Goal: Find specific page/section: Find specific page/section

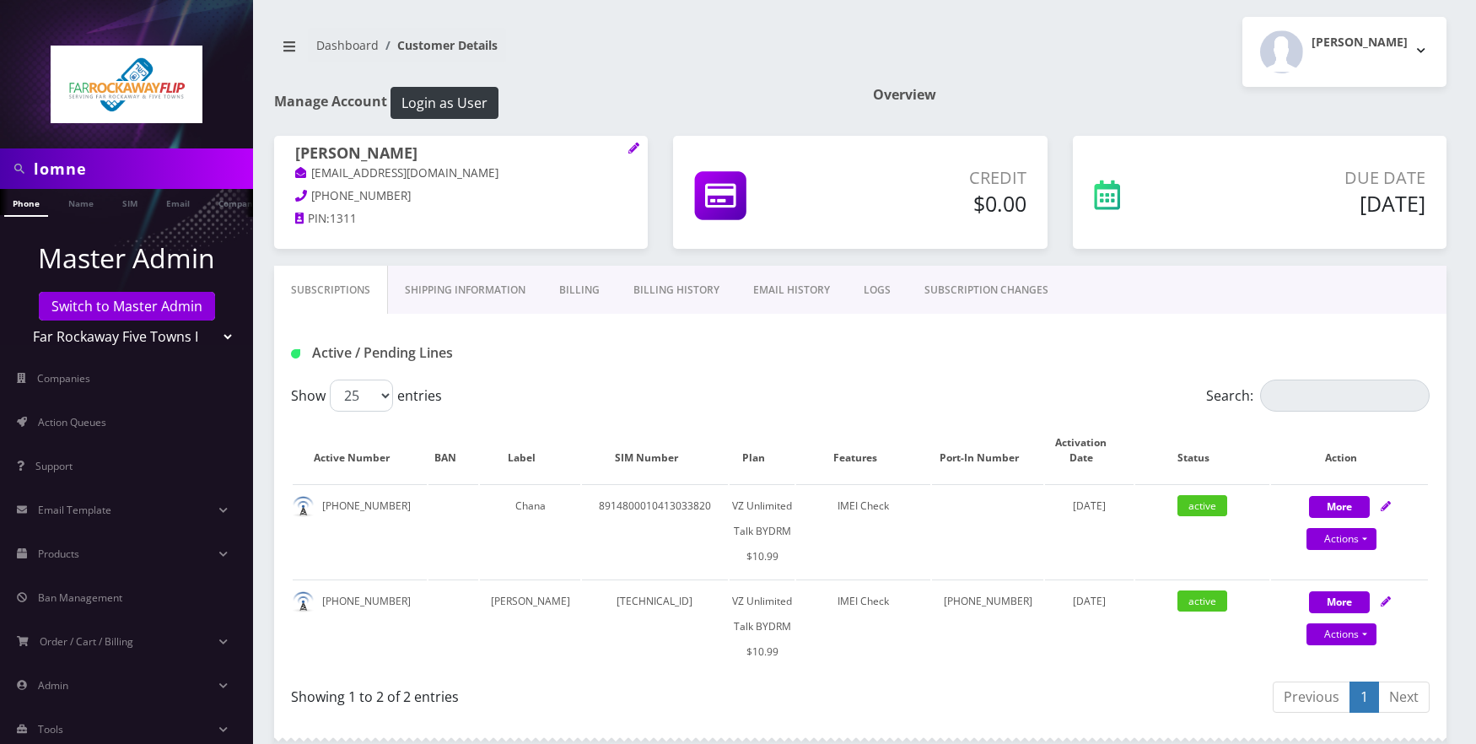
click at [193, 181] on input "lomne" at bounding box center [141, 169] width 215 height 32
type input "9298137673"
click at [29, 205] on link "Phone" at bounding box center [26, 203] width 44 height 28
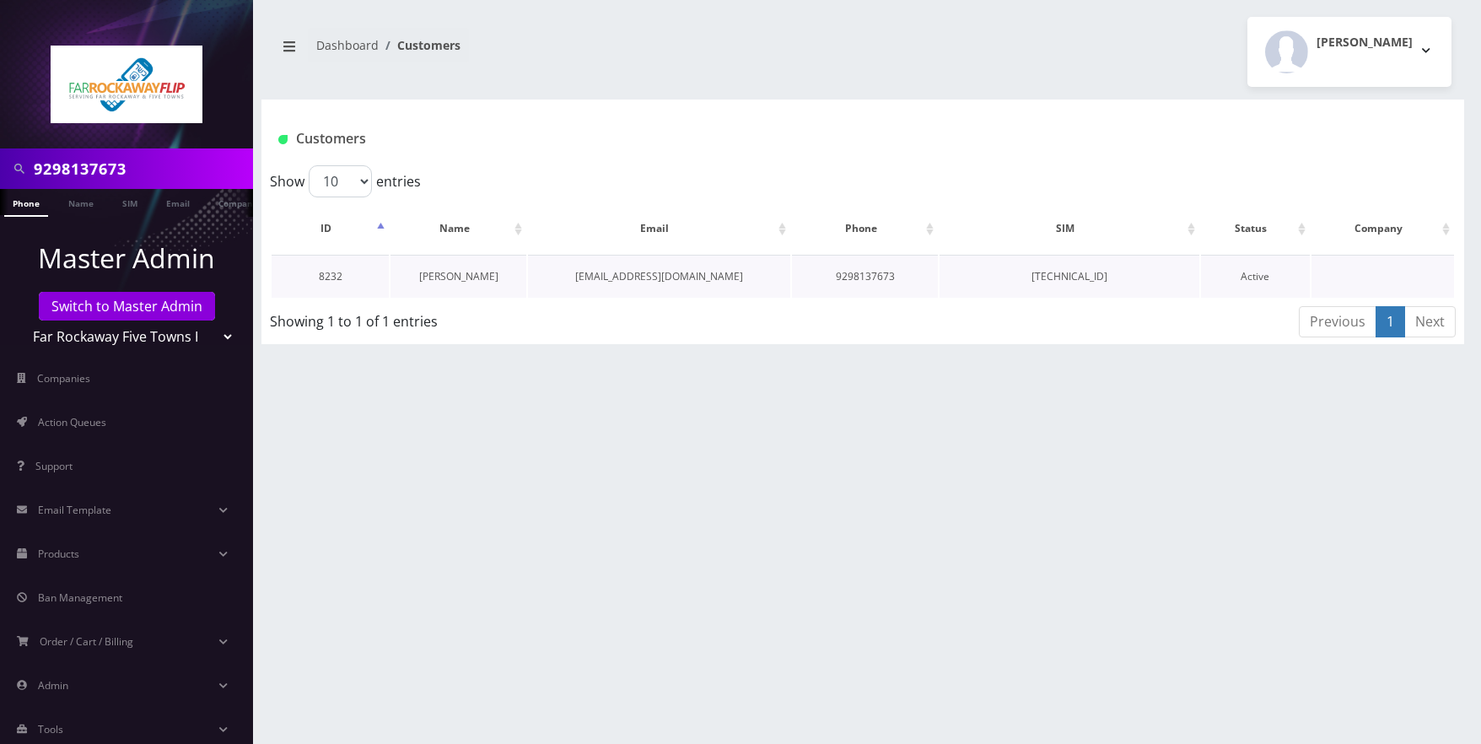
click at [442, 279] on link "[PERSON_NAME]" at bounding box center [458, 276] width 79 height 14
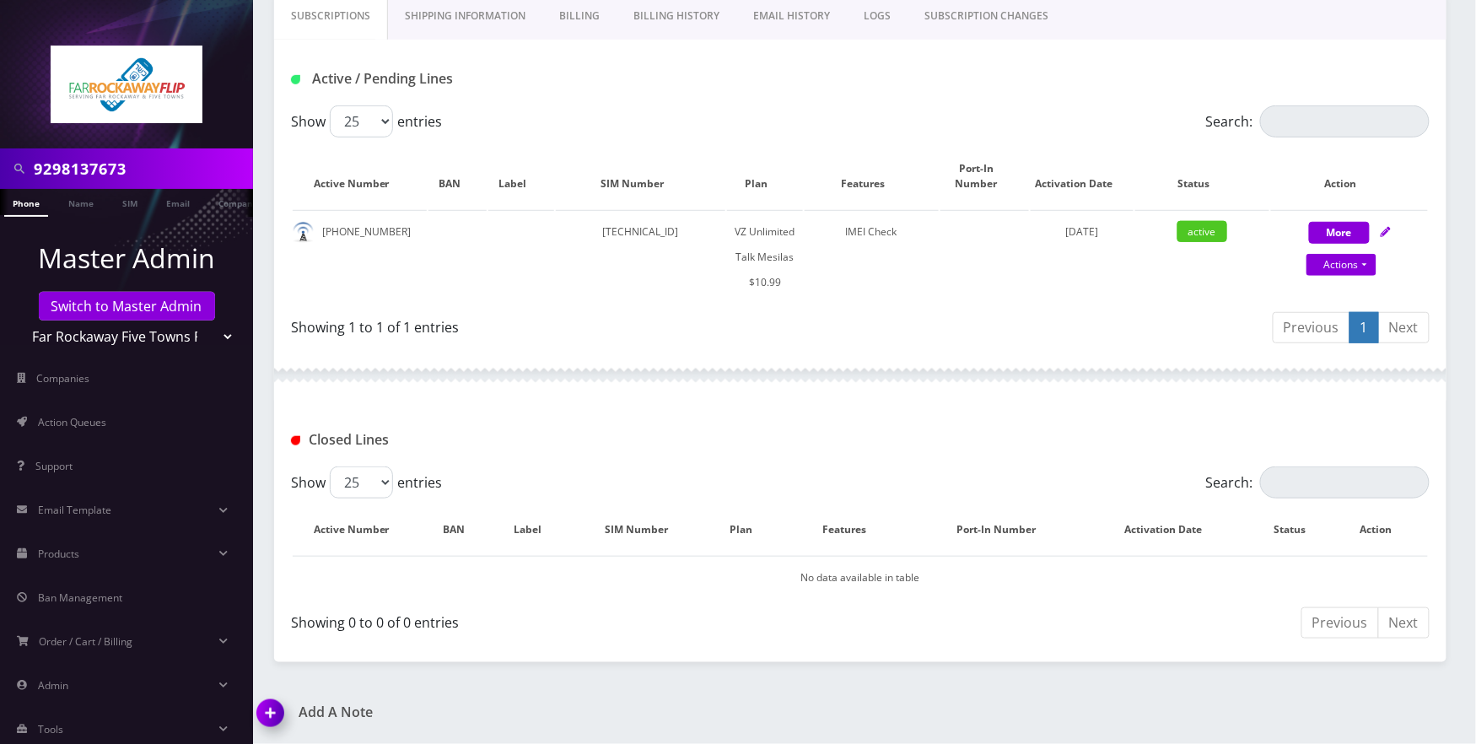
scroll to position [105, 0]
